Goal: Transaction & Acquisition: Purchase product/service

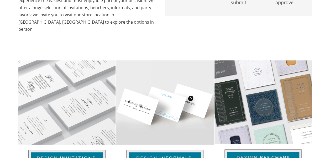
scroll to position [159, 0]
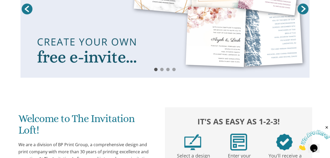
scroll to position [79, 0]
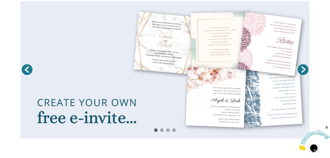
click at [207, 104] on link at bounding box center [164, 69] width 289 height 137
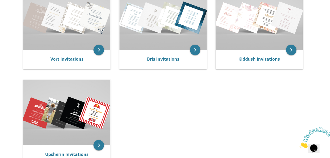
scroll to position [62, 0]
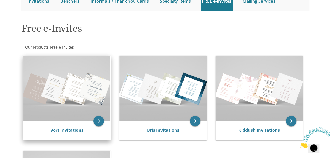
click at [76, 107] on img at bounding box center [66, 88] width 87 height 65
click at [97, 121] on icon "keyboard_arrow_right" at bounding box center [98, 121] width 10 height 10
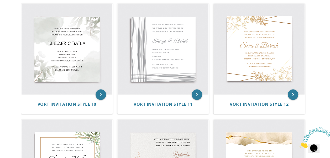
scroll to position [21, 0]
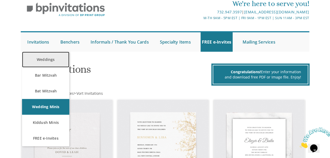
click at [45, 60] on link "Weddings" at bounding box center [45, 60] width 47 height 16
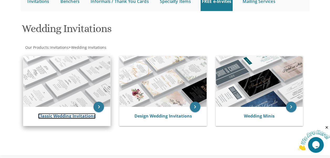
click at [63, 117] on link "Classic Wedding Invitations" at bounding box center [66, 116] width 57 height 6
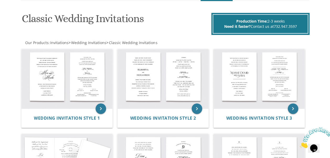
scroll to position [99, 0]
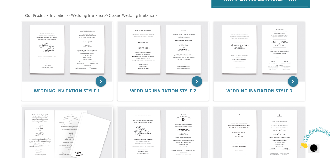
click at [66, 131] on img at bounding box center [67, 137] width 91 height 60
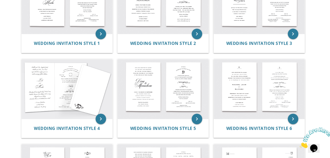
scroll to position [156, 0]
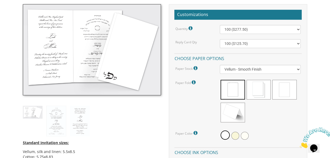
scroll to position [156, 0]
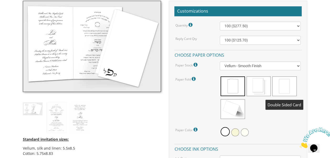
click at [285, 80] on span at bounding box center [284, 86] width 24 height 20
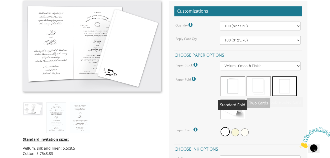
click at [238, 85] on span at bounding box center [232, 86] width 24 height 20
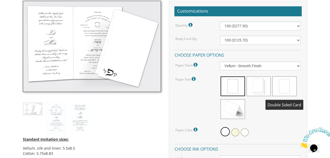
click at [285, 83] on span at bounding box center [284, 86] width 24 height 20
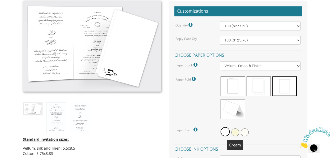
click at [234, 133] on span at bounding box center [235, 132] width 8 height 8
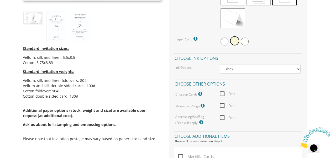
scroll to position [293, 0]
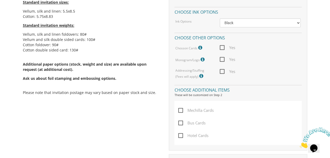
click at [221, 59] on span "Yes" at bounding box center [227, 59] width 15 height 7
click at [221, 59] on input "Yes" at bounding box center [221, 58] width 3 height 3
checkbox input "true"
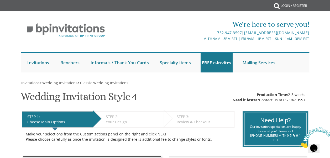
scroll to position [125, 0]
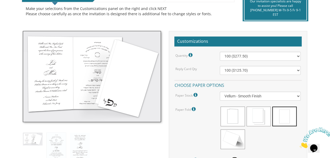
click at [49, 91] on img at bounding box center [92, 76] width 138 height 91
click at [55, 144] on img at bounding box center [56, 148] width 20 height 30
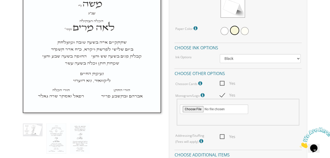
scroll to position [261, 0]
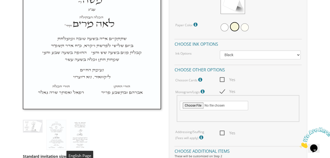
click at [78, 124] on img at bounding box center [80, 135] width 20 height 30
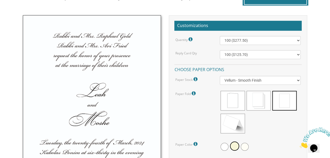
scroll to position [176, 0]
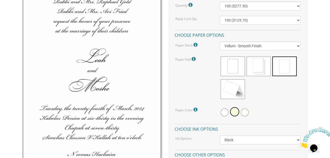
click at [89, 77] on img at bounding box center [92, 87] width 138 height 213
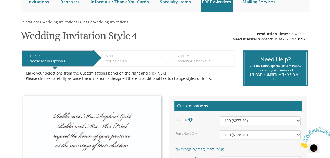
scroll to position [0, 0]
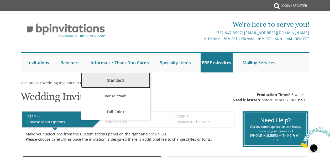
click at [112, 82] on link "Standard" at bounding box center [115, 80] width 69 height 16
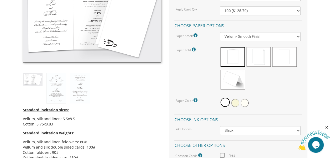
scroll to position [176, 0]
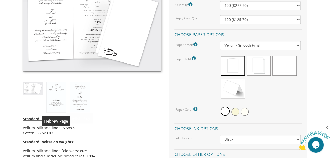
click at [56, 101] on img at bounding box center [56, 97] width 20 height 30
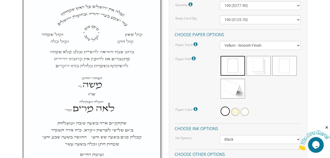
click at [91, 24] on img at bounding box center [92, 86] width 138 height 213
